Goal: Entertainment & Leisure: Consume media (video, audio)

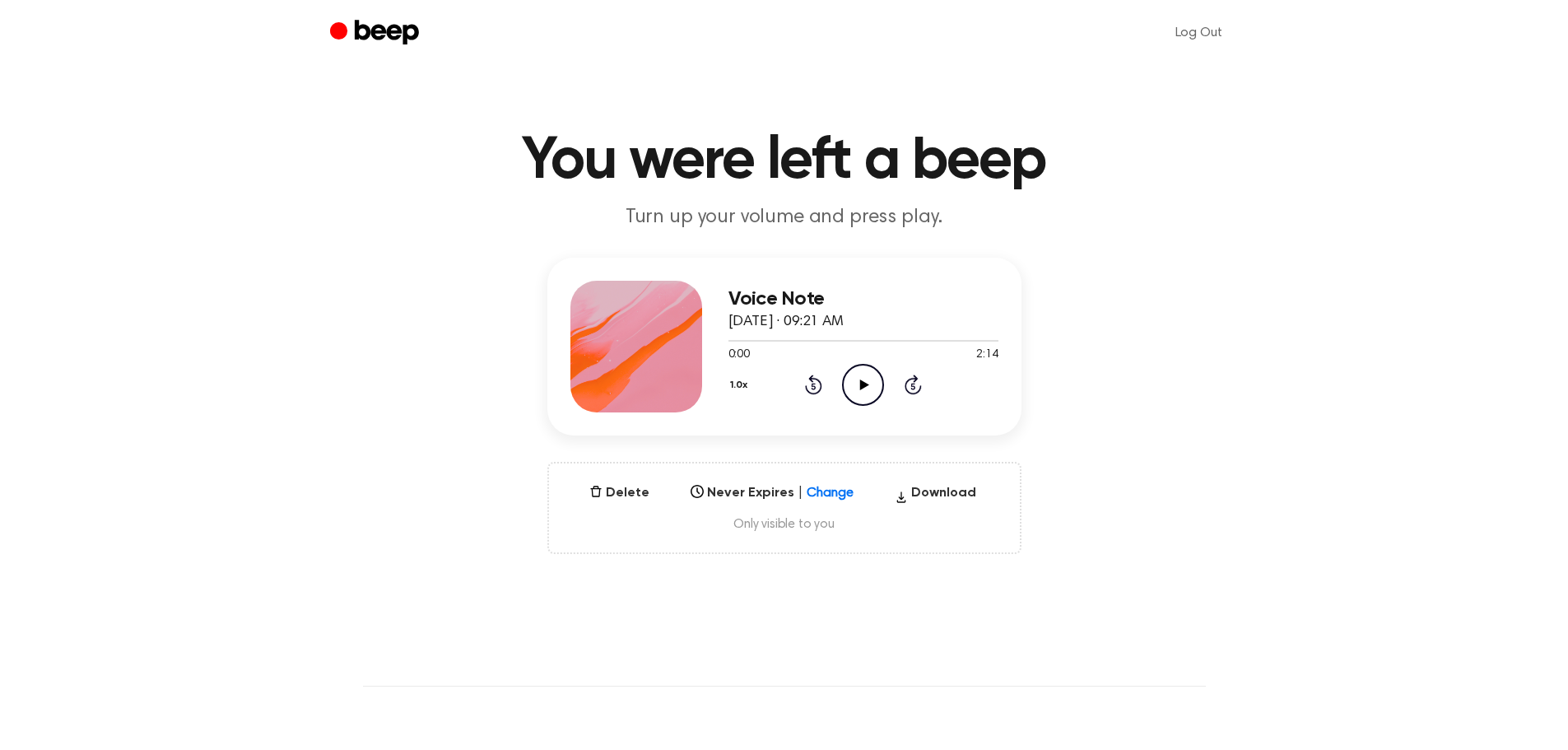
click at [868, 395] on icon "Play Audio" at bounding box center [863, 384] width 42 height 42
click at [870, 386] on icon "Pause Audio" at bounding box center [863, 384] width 42 height 42
click at [866, 388] on icon "Play Audio" at bounding box center [863, 384] width 42 height 42
